Goal: Task Accomplishment & Management: Complete application form

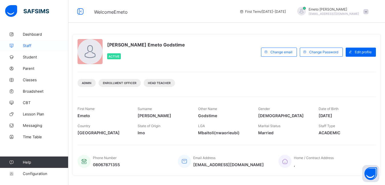
click at [26, 46] on span "Staff" at bounding box center [46, 45] width 46 height 5
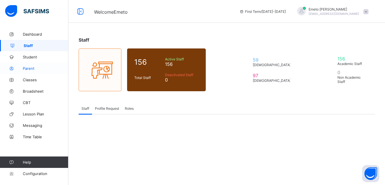
click at [30, 68] on span "Parent" at bounding box center [46, 68] width 46 height 5
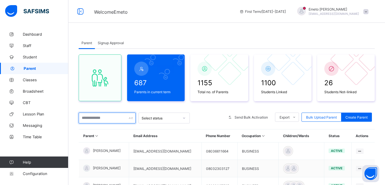
click at [105, 118] on input "text" at bounding box center [107, 118] width 57 height 11
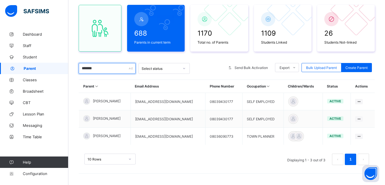
scroll to position [50, 0]
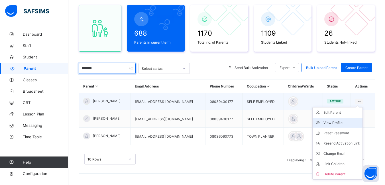
type input "*******"
click at [334, 121] on div "View Profile" at bounding box center [342, 123] width 37 height 6
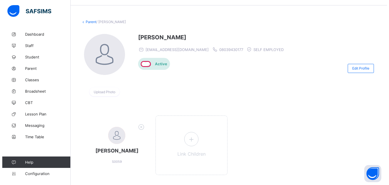
scroll to position [36, 0]
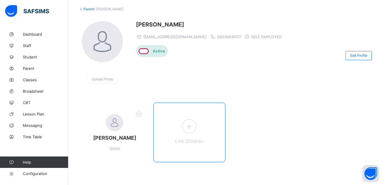
click at [190, 123] on icon at bounding box center [189, 126] width 10 height 9
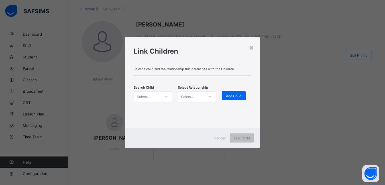
click at [156, 95] on div "Select..." at bounding box center [147, 97] width 27 height 8
click at [166, 97] on icon at bounding box center [166, 97] width 3 height 6
click at [167, 97] on icon at bounding box center [166, 96] width 2 height 1
click at [167, 96] on icon at bounding box center [166, 96] width 2 height 1
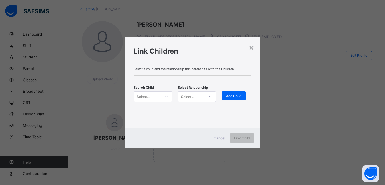
click at [167, 96] on icon at bounding box center [166, 96] width 2 height 1
click at [166, 96] on icon at bounding box center [166, 97] width 3 height 6
type input "*******"
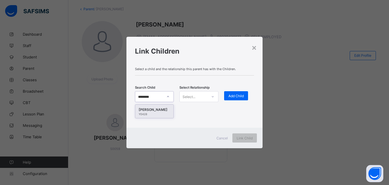
scroll to position [0, 0]
click at [149, 112] on div "PROSPER GABRIEL ADEOLUWA" at bounding box center [154, 110] width 31 height 6
click at [211, 95] on icon at bounding box center [212, 97] width 3 height 6
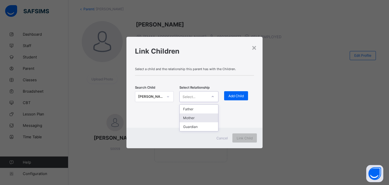
click at [192, 119] on div "Mother" at bounding box center [199, 117] width 38 height 9
click at [238, 95] on span "Add Child" at bounding box center [236, 96] width 15 height 4
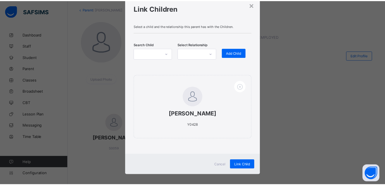
scroll to position [25, 0]
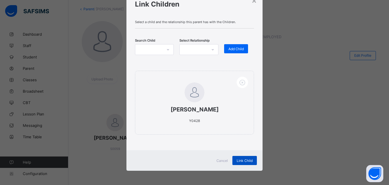
click at [243, 162] on span "Link Child" at bounding box center [245, 160] width 16 height 4
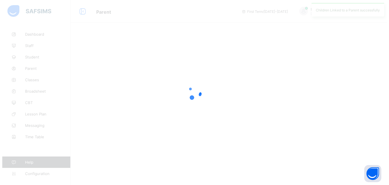
scroll to position [0, 0]
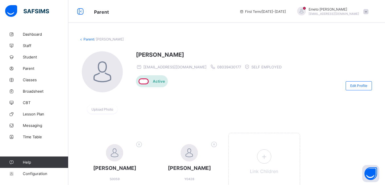
click at [369, 12] on span at bounding box center [365, 11] width 5 height 5
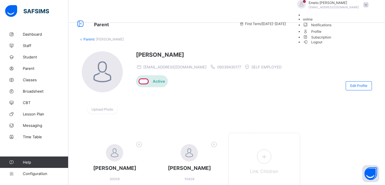
click at [323, 45] on span "Logout" at bounding box center [313, 42] width 20 height 6
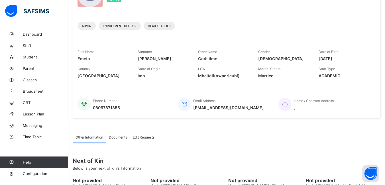
scroll to position [86, 0]
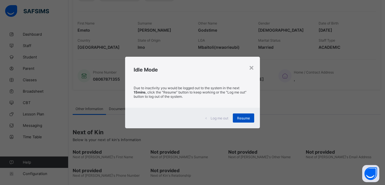
click at [250, 117] on span "Resume" at bounding box center [243, 118] width 13 height 4
click at [241, 117] on span "Resume" at bounding box center [243, 118] width 13 height 4
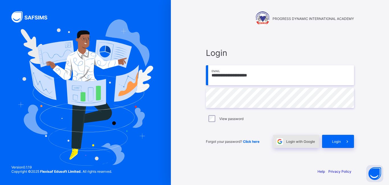
click at [304, 145] on div "Login with Google" at bounding box center [296, 141] width 46 height 13
click at [304, 142] on span "Login with Google" at bounding box center [300, 141] width 29 height 4
